Goal: Information Seeking & Learning: Learn about a topic

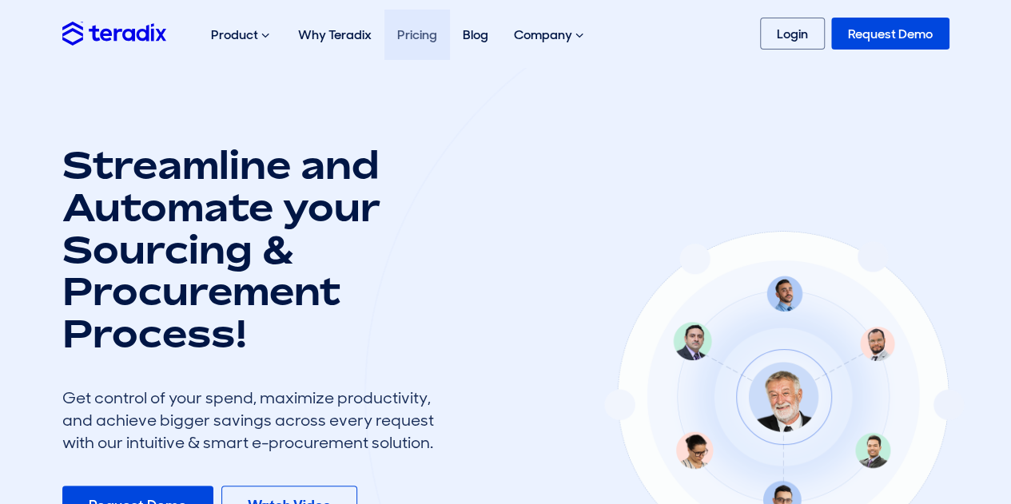
click at [441, 32] on link "Pricing" at bounding box center [417, 35] width 66 height 50
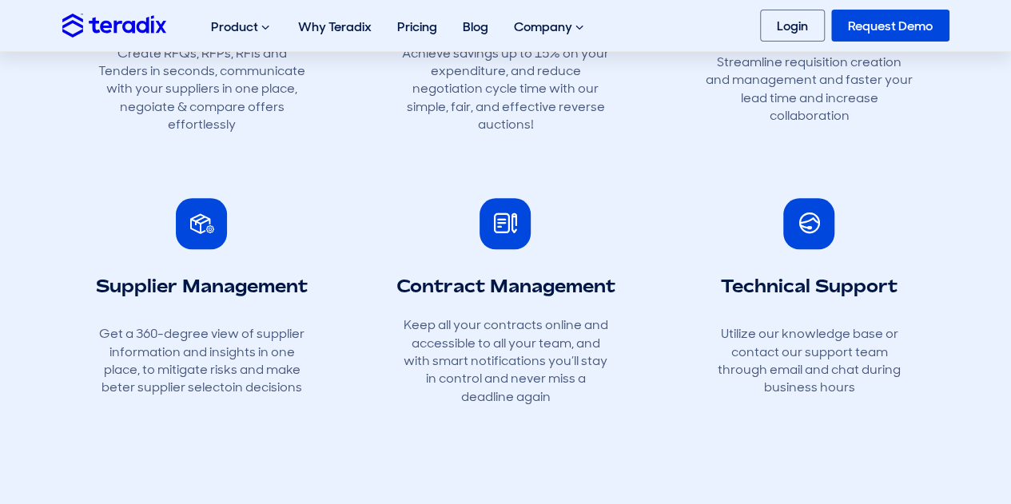
scroll to position [713, 0]
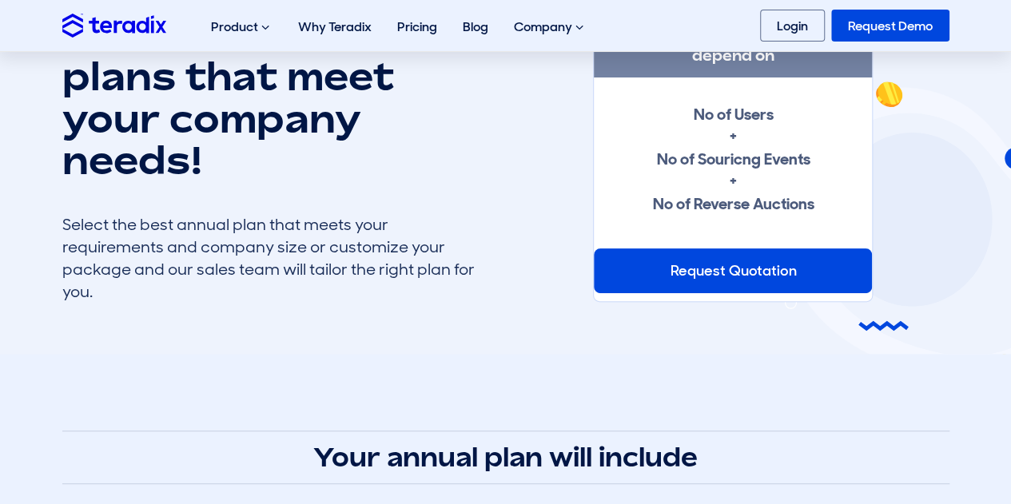
scroll to position [0, 0]
